Goal: Transaction & Acquisition: Subscribe to service/newsletter

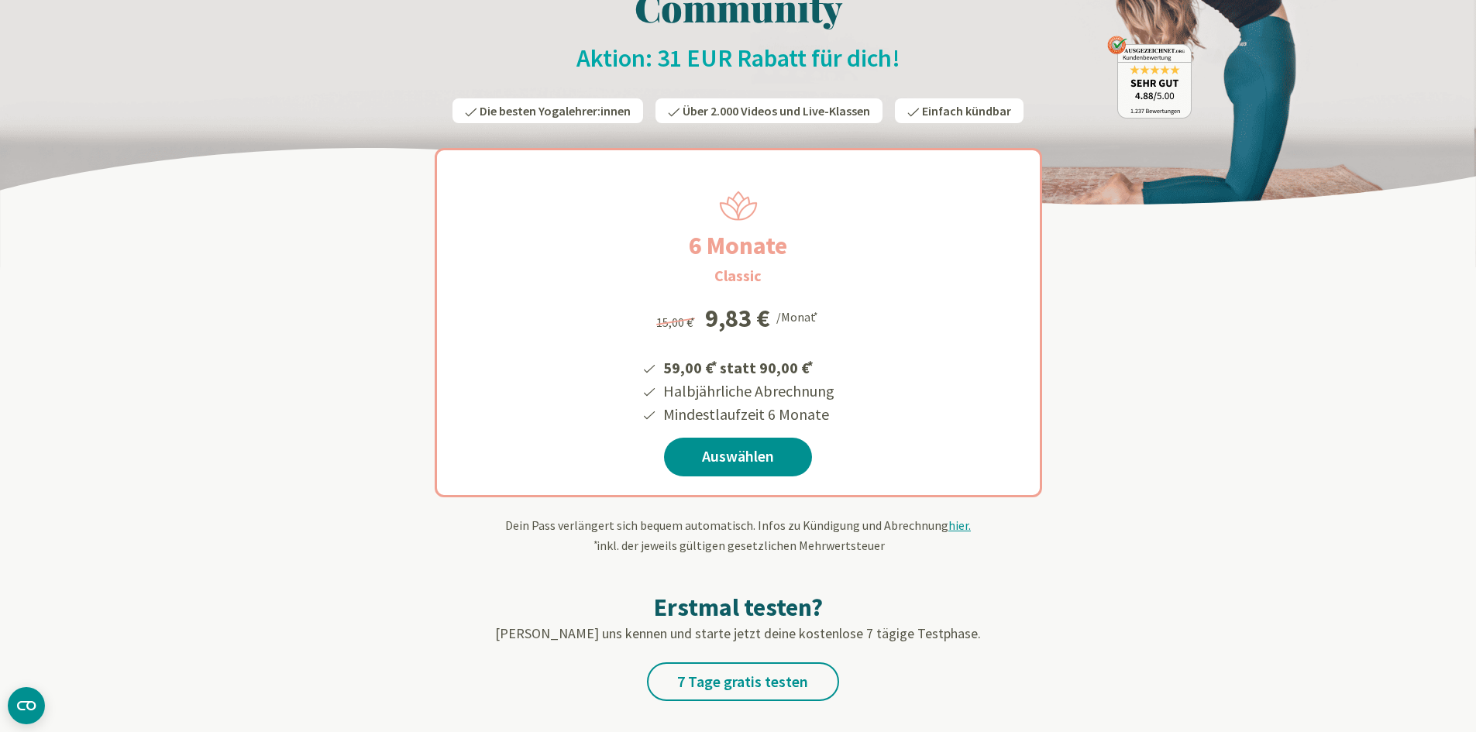
scroll to position [155, 0]
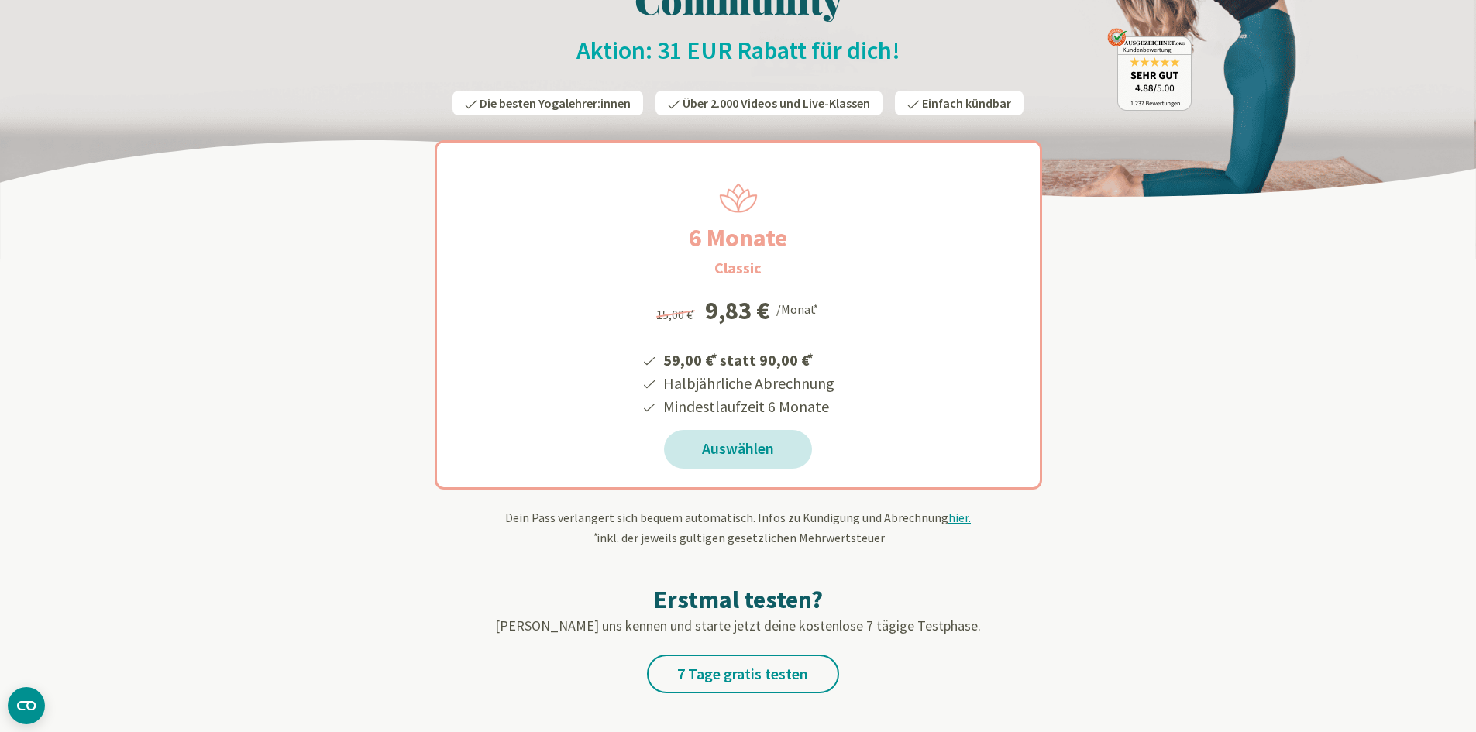
click at [757, 457] on link "Auswählen" at bounding box center [738, 449] width 148 height 39
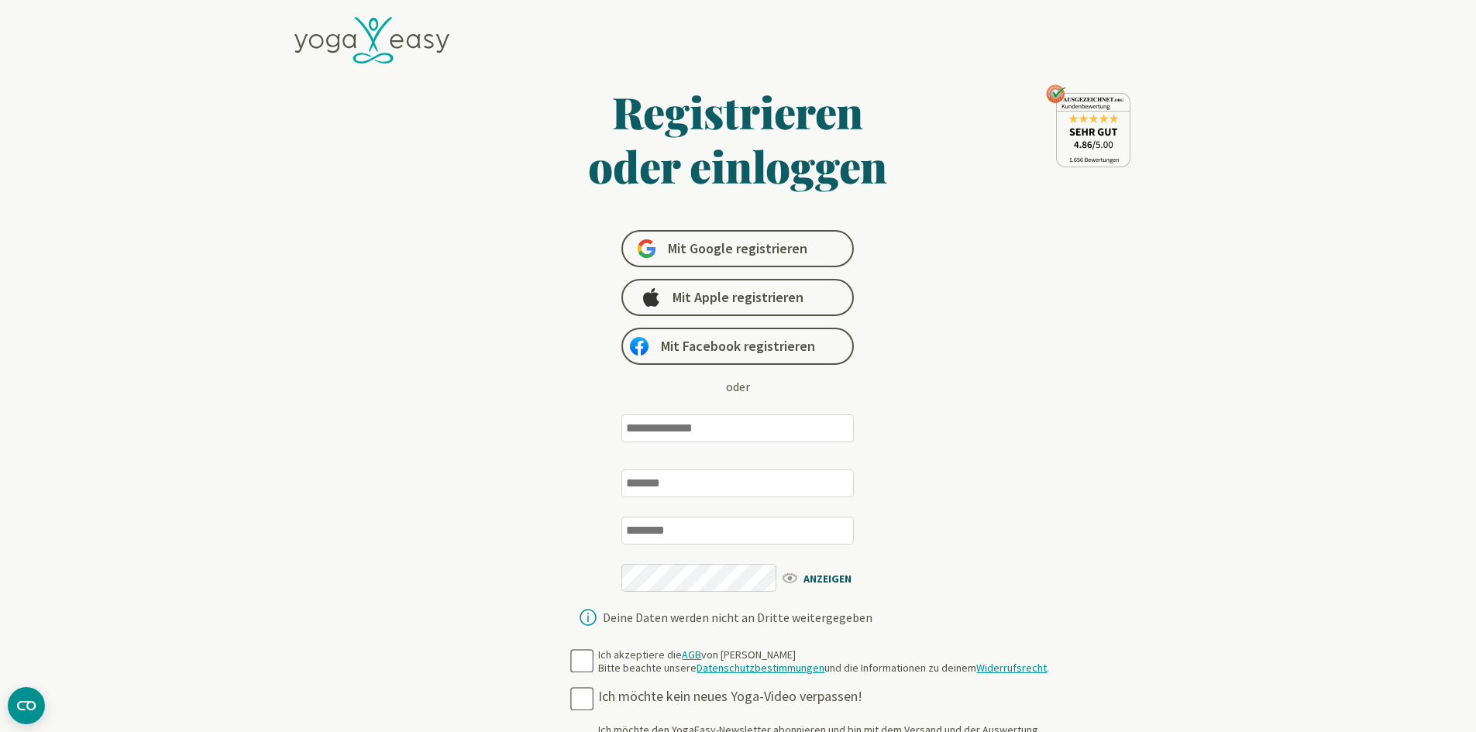
click at [746, 425] on input "email" at bounding box center [737, 428] width 232 height 28
type input "**********"
